Goal: Transaction & Acquisition: Purchase product/service

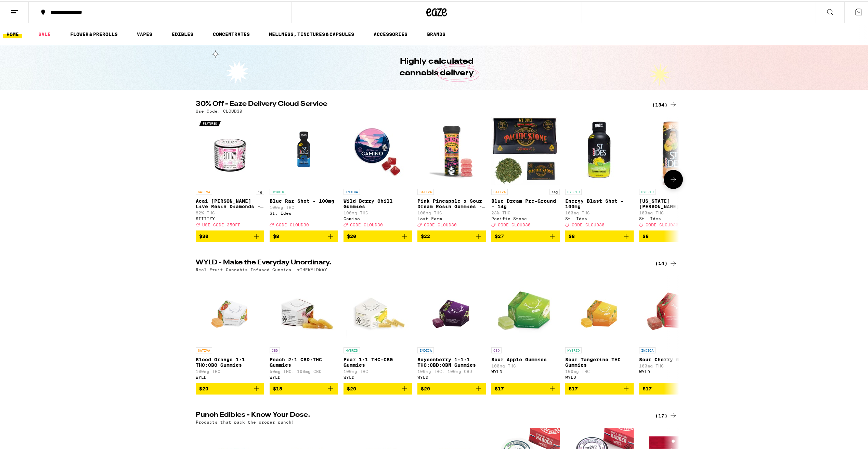
click at [673, 181] on icon at bounding box center [673, 178] width 8 height 8
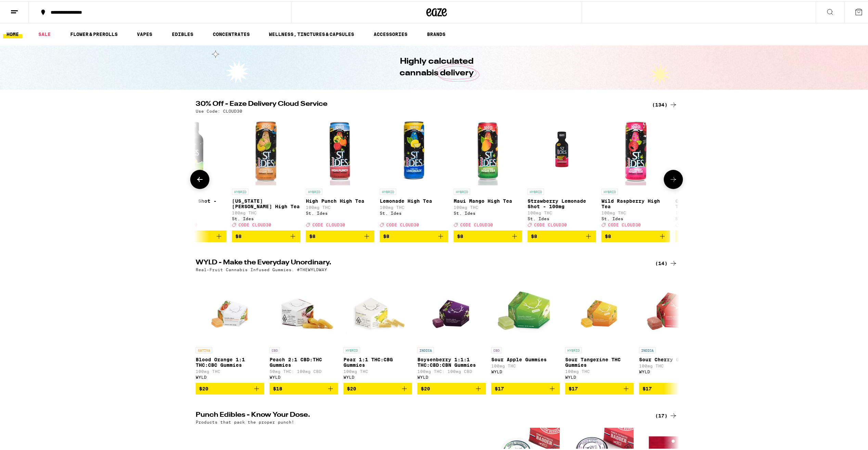
click at [673, 181] on icon at bounding box center [673, 178] width 8 height 8
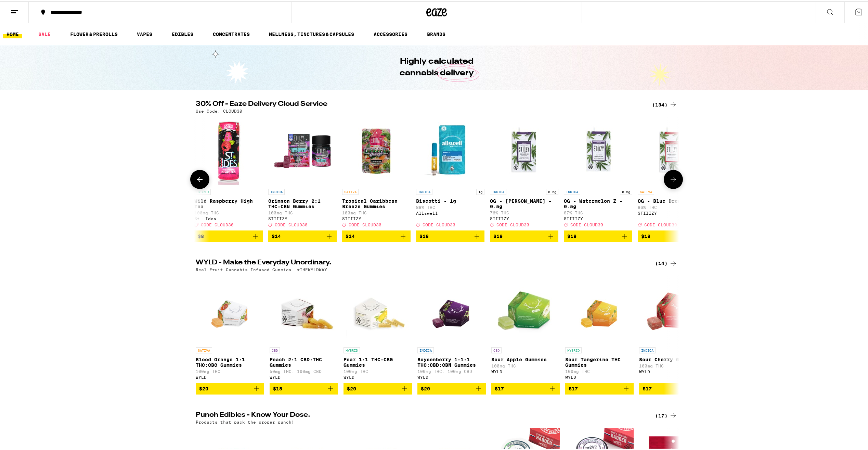
click at [673, 181] on icon at bounding box center [673, 178] width 8 height 8
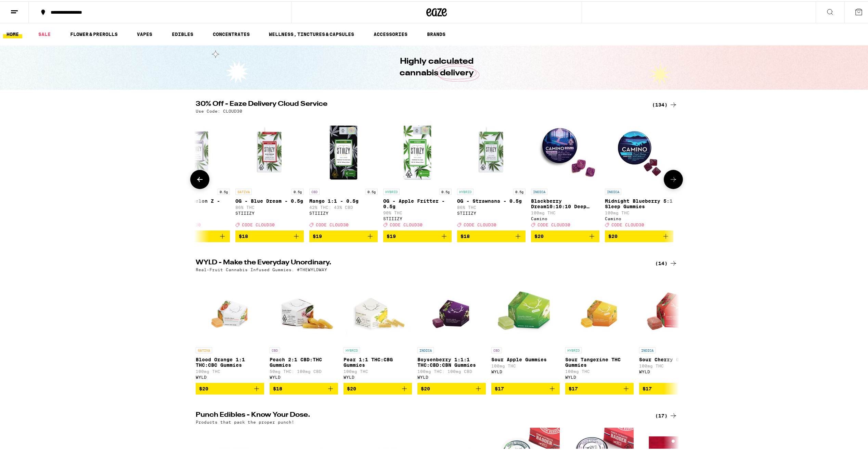
scroll to position [0, 1222]
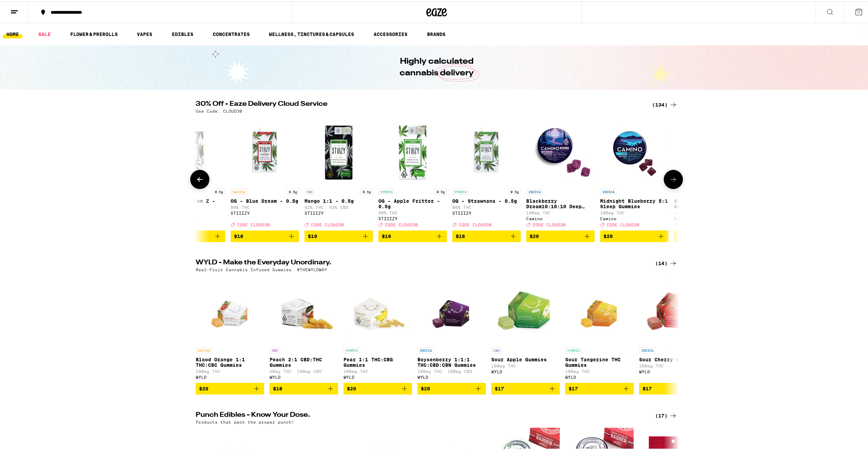
click at [673, 180] on icon at bounding box center [673, 178] width 8 height 8
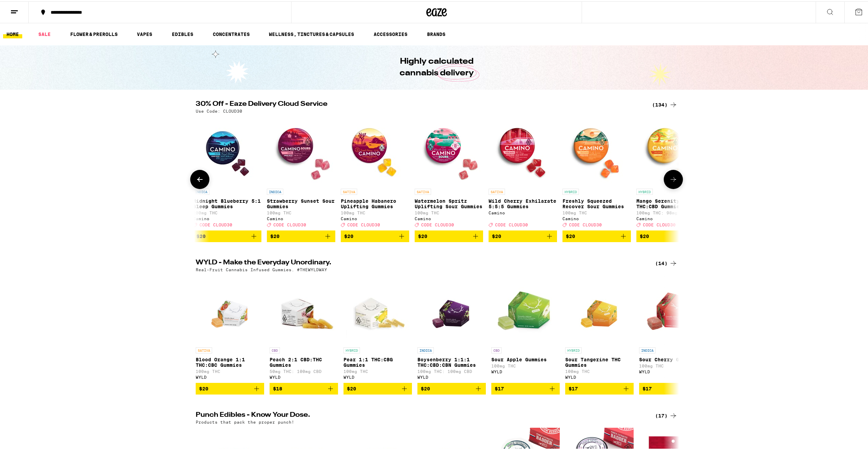
click at [673, 180] on icon at bounding box center [673, 178] width 8 height 8
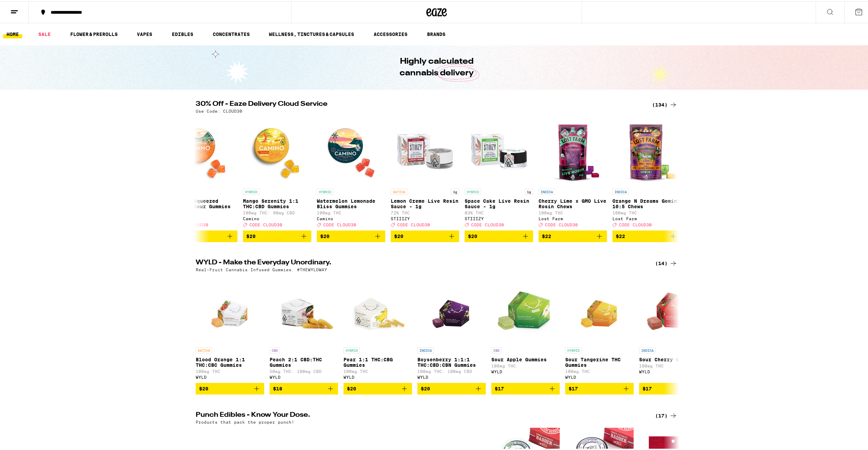
scroll to position [0, 2036]
